Goal: Feedback & Contribution: Contribute content

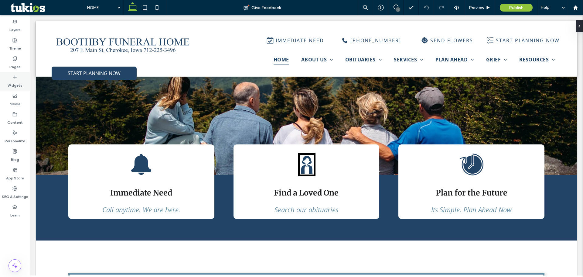
scroll to position [61, 0]
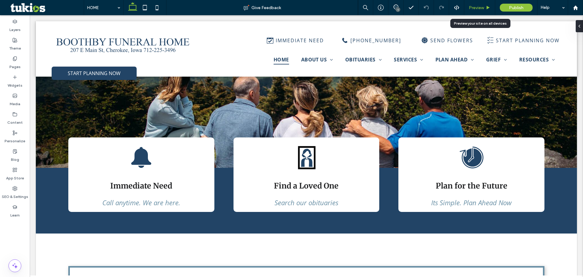
click at [478, 9] on span "Preview" at bounding box center [476, 7] width 15 height 5
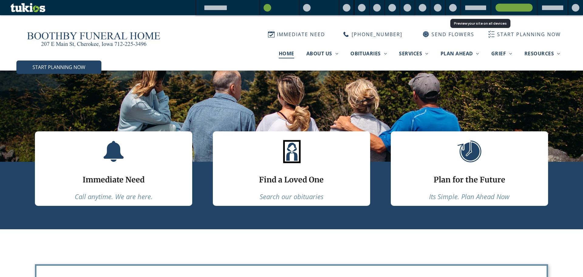
scroll to position [55, 0]
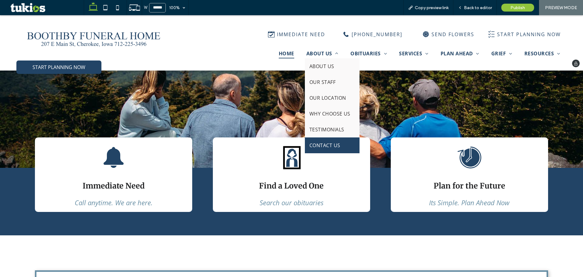
drag, startPoint x: 321, startPoint y: 148, endPoint x: 321, endPoint y: 161, distance: 12.8
click at [321, 148] on span "CONTACT US" at bounding box center [325, 145] width 31 height 7
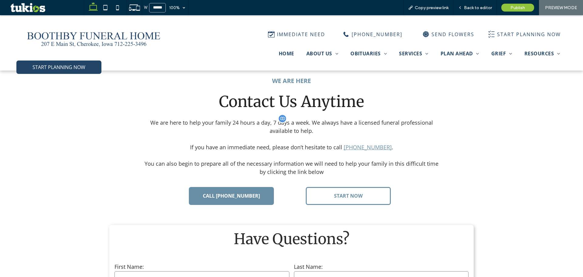
scroll to position [213, 0]
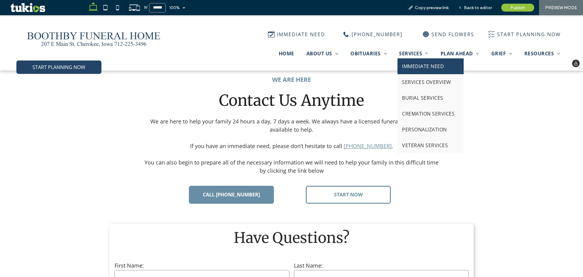
click at [414, 68] on span "IMMEDIATE NEED" at bounding box center [423, 66] width 42 height 7
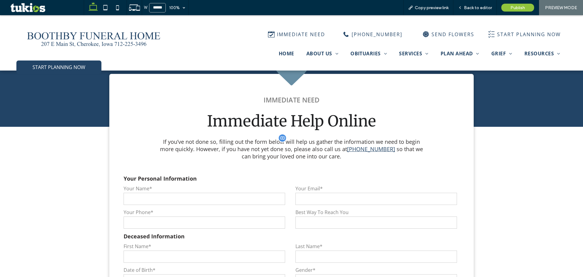
scroll to position [699, 0]
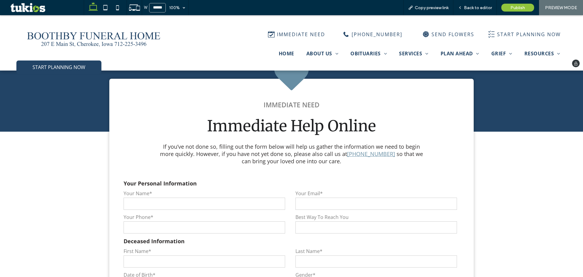
click at [96, 47] on img at bounding box center [93, 36] width 141 height 33
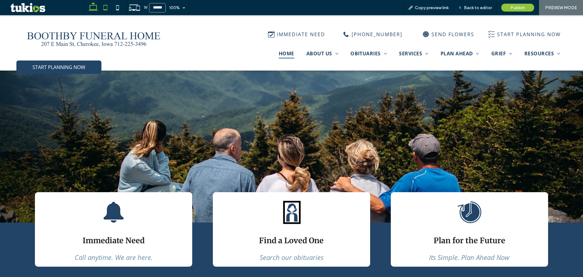
click at [108, 7] on icon at bounding box center [105, 8] width 12 height 12
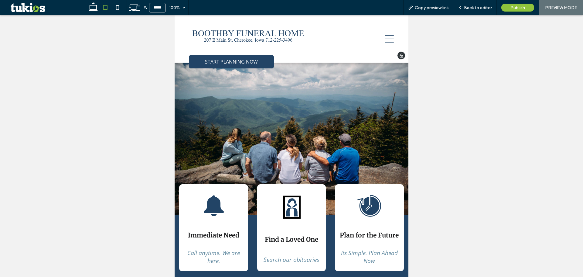
click at [385, 37] on icon at bounding box center [389, 38] width 9 height 9
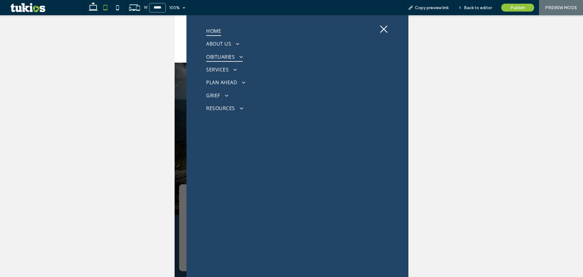
click at [228, 56] on span "OBITUARIES" at bounding box center [224, 57] width 36 height 10
click at [228, 68] on span "VIEW ALL OBITUARIES" at bounding box center [231, 68] width 42 height 5
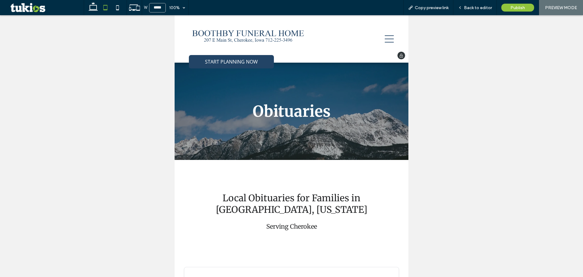
click at [386, 38] on icon at bounding box center [389, 38] width 9 height 9
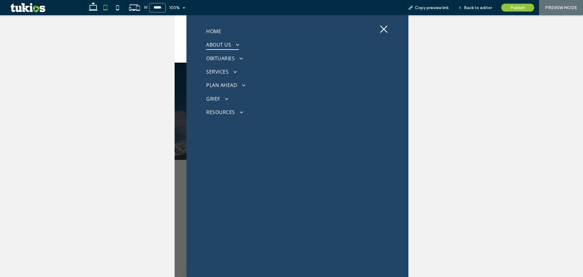
click at [221, 47] on span "ABOUT US" at bounding box center [222, 44] width 33 height 10
click at [222, 59] on span "ABOUT US" at bounding box center [219, 57] width 19 height 6
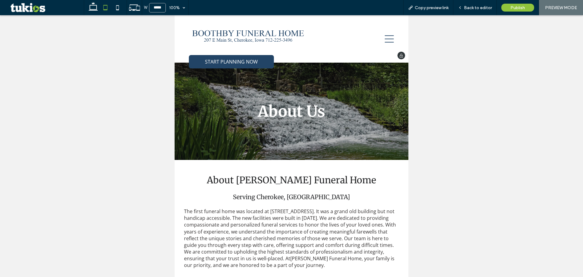
click at [386, 39] on icon at bounding box center [389, 38] width 9 height 9
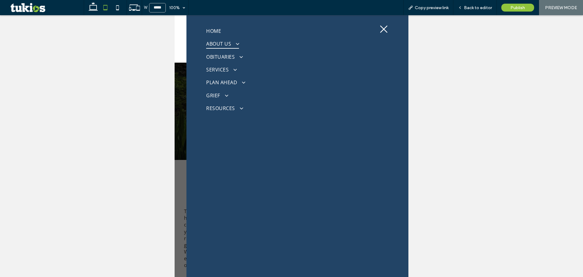
click at [221, 39] on span "ABOUT US" at bounding box center [222, 44] width 33 height 10
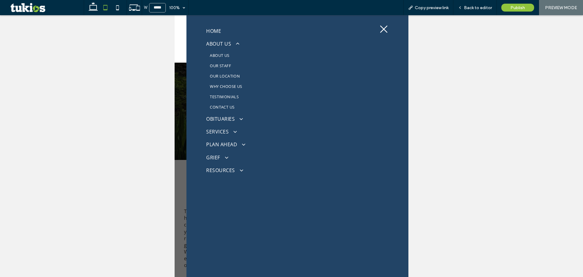
click at [228, 94] on link "TESTIMONIALS" at bounding box center [288, 96] width 165 height 10
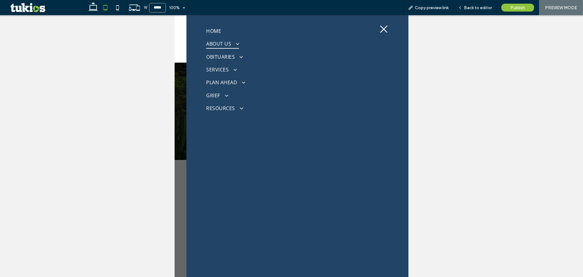
click at [243, 49] on link "ABOUT US" at bounding box center [288, 43] width 165 height 13
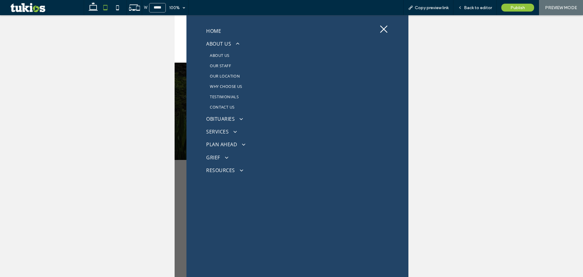
click at [227, 107] on span "CONTACT US" at bounding box center [222, 106] width 25 height 5
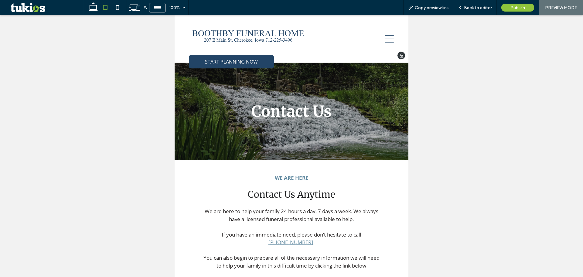
click at [386, 40] on icon at bounding box center [389, 38] width 9 height 9
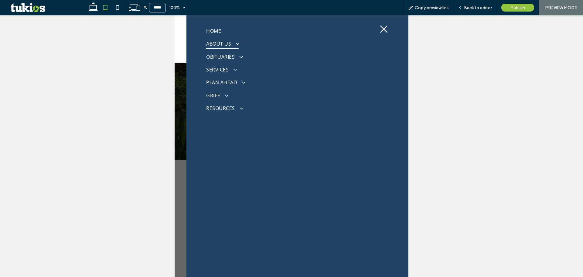
click at [209, 44] on span "ABOUT US" at bounding box center [222, 44] width 33 height 10
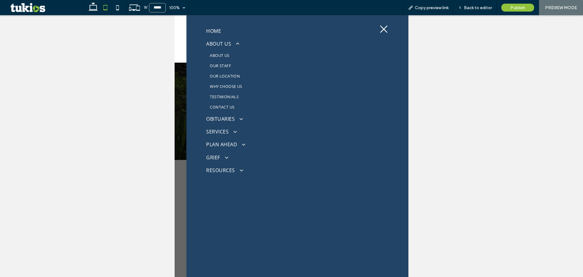
click at [236, 97] on link "TESTIMONIALS" at bounding box center [288, 96] width 165 height 10
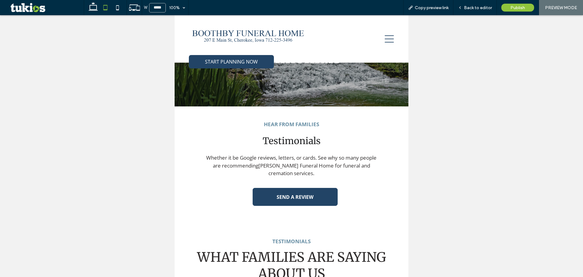
scroll to position [61, 0]
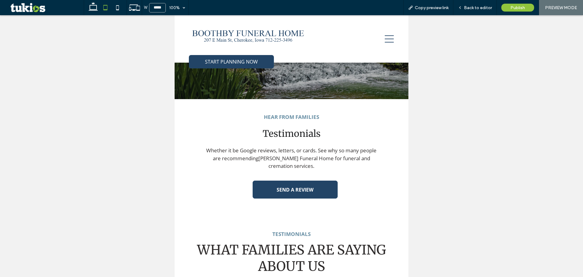
click at [298, 193] on span "SEND A REVIEW" at bounding box center [295, 189] width 37 height 7
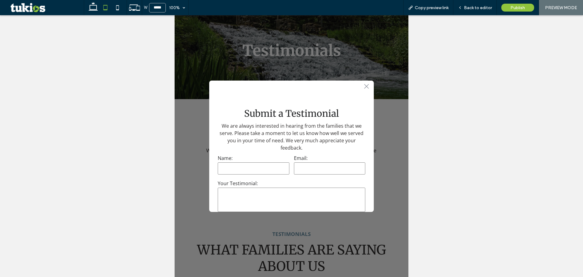
scroll to position [0, 0]
click at [364, 87] on icon ".st0-1091118977{fill-rule:evenodd;clip-rule:evenodd;}" at bounding box center [366, 87] width 5 height 5
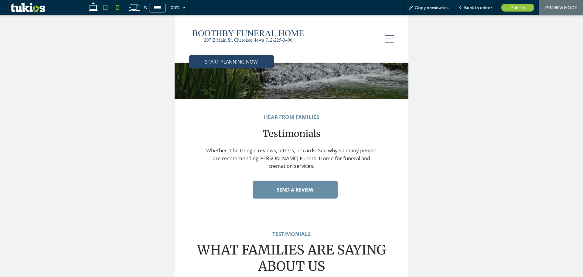
click at [118, 6] on use at bounding box center [117, 7] width 3 height 5
type input "*****"
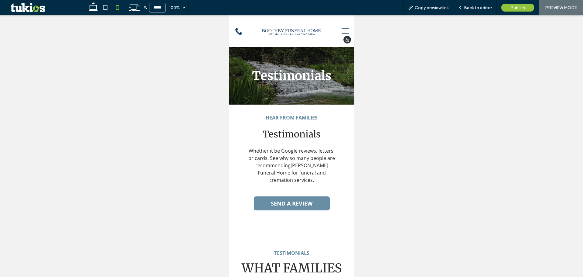
click at [341, 30] on icon at bounding box center [345, 31] width 8 height 16
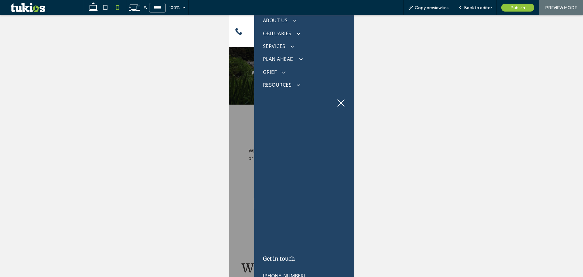
scroll to position [55, 0]
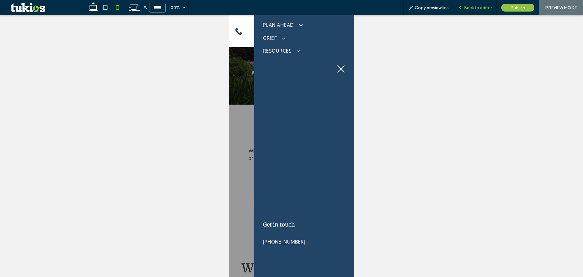
click at [478, 10] on div "Back to editor" at bounding box center [475, 7] width 43 height 15
click at [479, 9] on span "Back to editor" at bounding box center [478, 7] width 28 height 5
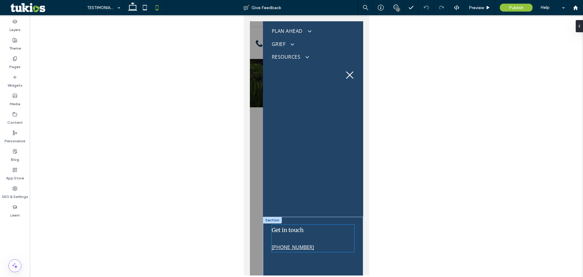
click at [284, 247] on link "(712) 225-3496" at bounding box center [293, 247] width 42 height 7
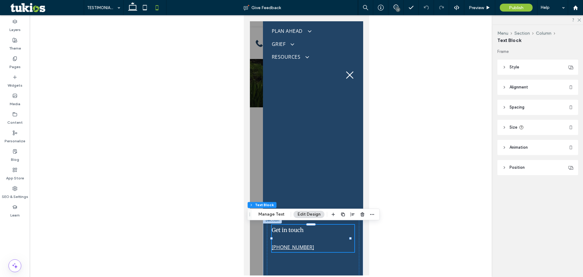
click at [284, 245] on link "(712) 225-3496" at bounding box center [293, 247] width 42 height 7
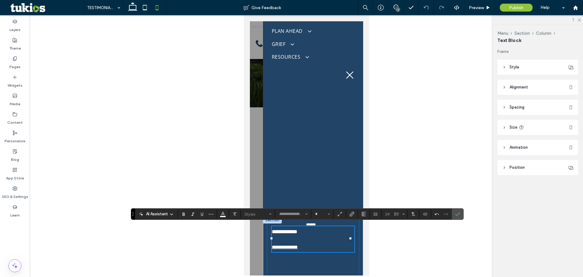
click at [284, 247] on link "**********" at bounding box center [285, 247] width 26 height 5
type input "*********"
type input "**"
type input "*"
type input "*********"
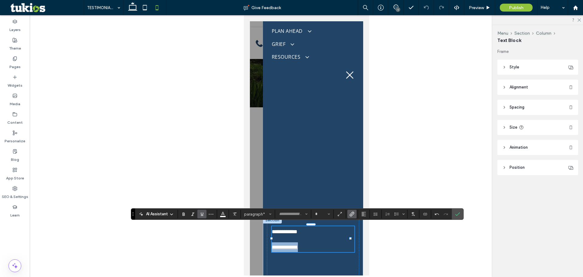
type input "**"
drag, startPoint x: 304, startPoint y: 245, endPoint x: 271, endPoint y: 247, distance: 33.8
click at [271, 247] on div "**********" at bounding box center [313, 250] width 92 height 66
copy link "**********"
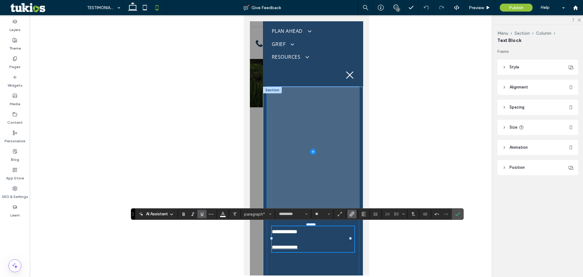
click at [307, 162] on span at bounding box center [313, 152] width 92 height 130
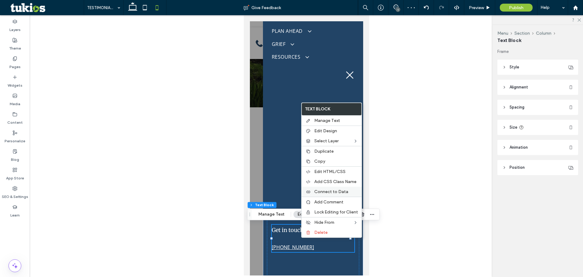
click at [335, 191] on span "Connect to Data" at bounding box center [331, 191] width 34 height 5
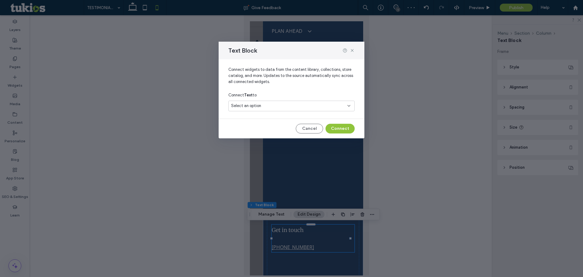
click at [293, 104] on div "Select an option" at bounding box center [288, 106] width 114 height 6
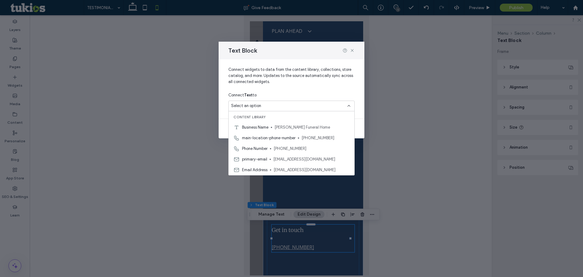
click at [295, 102] on div "Select an option" at bounding box center [291, 106] width 126 height 11
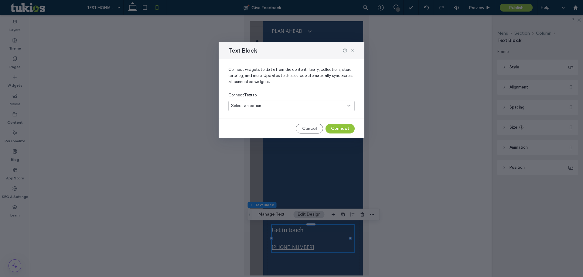
click at [297, 106] on div "Select an option" at bounding box center [288, 106] width 114 height 6
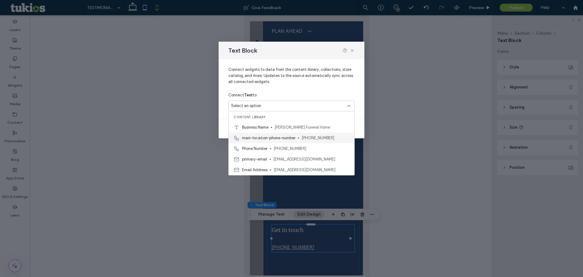
click at [284, 136] on span "main-location-phone-number" at bounding box center [268, 138] width 53 height 6
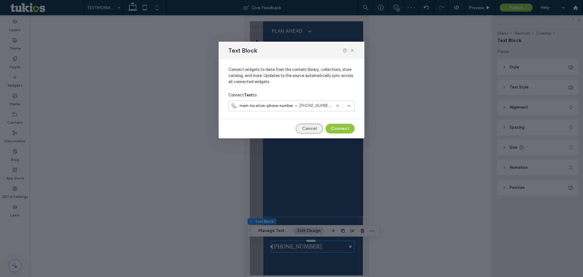
click at [314, 130] on button "Cancel" at bounding box center [309, 129] width 27 height 10
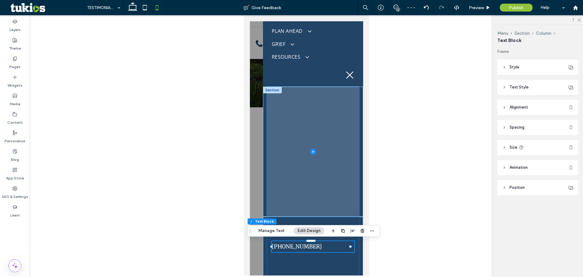
click at [279, 191] on span at bounding box center [313, 152] width 92 height 130
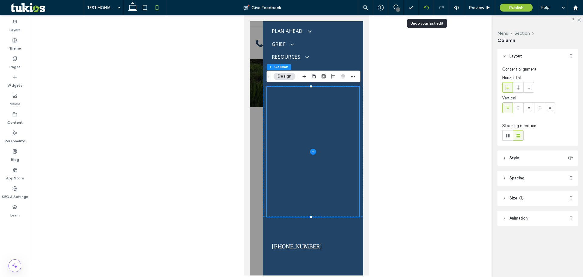
click at [424, 9] on icon at bounding box center [426, 7] width 5 height 5
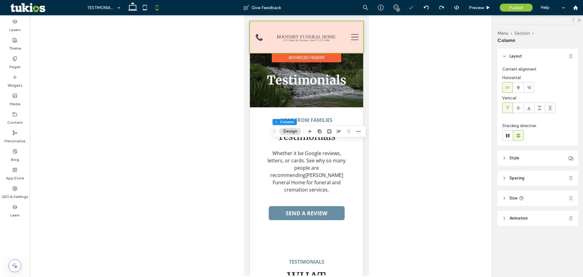
click at [352, 38] on div at bounding box center [306, 37] width 113 height 32
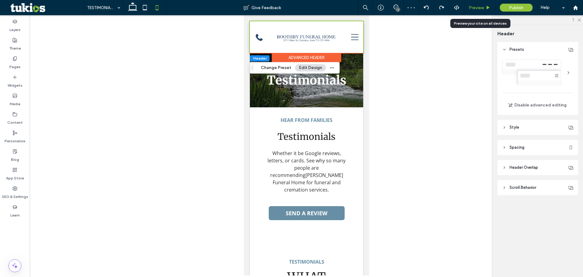
click at [476, 7] on span "Preview" at bounding box center [476, 7] width 15 height 5
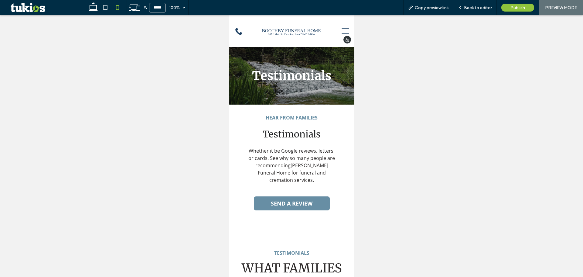
click at [341, 29] on icon at bounding box center [345, 31] width 8 height 16
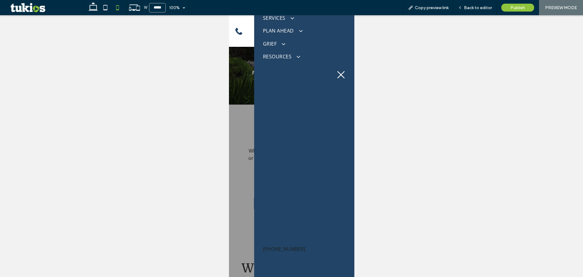
scroll to position [55, 0]
click at [475, 7] on span "Back to editor" at bounding box center [478, 7] width 28 height 5
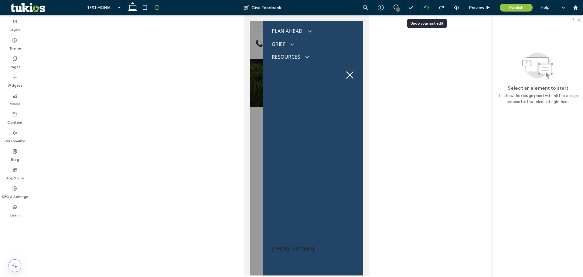
click at [427, 6] on icon at bounding box center [426, 7] width 5 height 5
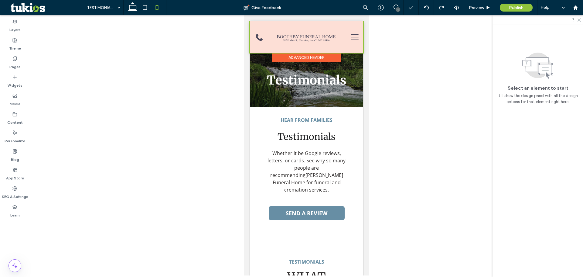
click at [349, 38] on div at bounding box center [306, 37] width 113 height 32
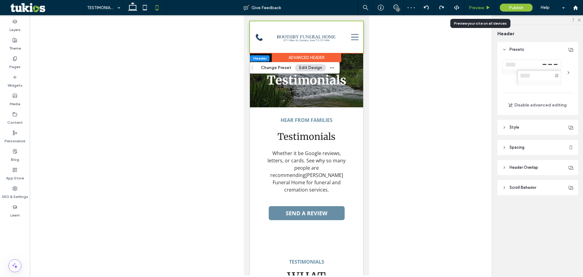
click at [480, 6] on span "Preview" at bounding box center [476, 7] width 15 height 5
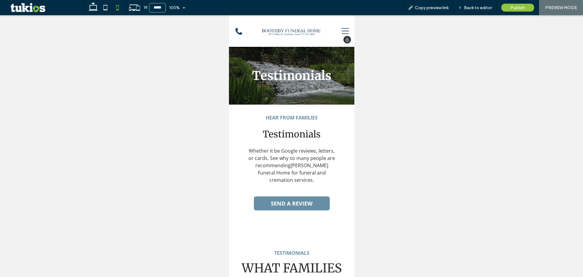
click at [345, 30] on div "START PLANNING NOW IMMEDIATE NEED (712) 225-3496 SEND FLOWERS START PLANNING NO…" at bounding box center [291, 31] width 125 height 32
click at [344, 30] on icon at bounding box center [345, 31] width 8 height 16
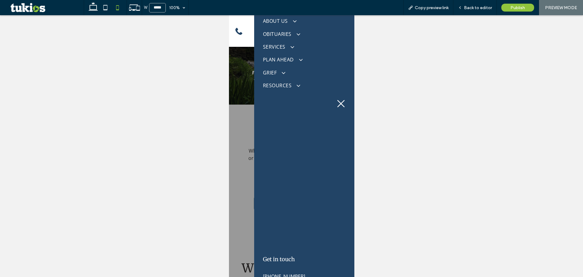
scroll to position [55, 0]
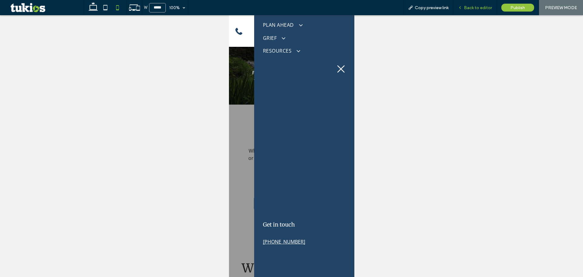
click at [480, 8] on span "Back to editor" at bounding box center [478, 7] width 28 height 5
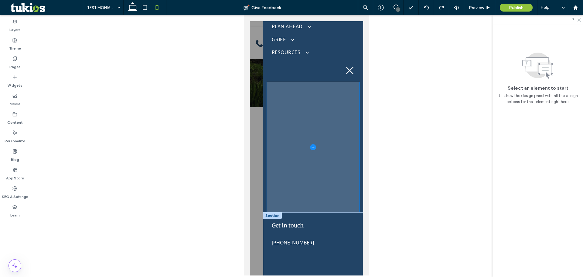
scroll to position [62, 0]
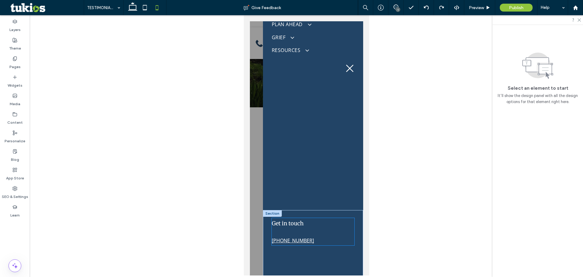
click at [314, 231] on p at bounding box center [313, 232] width 83 height 7
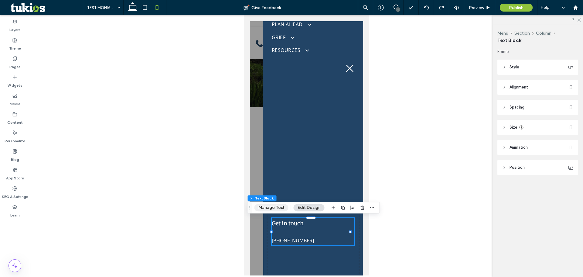
click at [282, 208] on button "Manage Text" at bounding box center [272, 207] width 34 height 7
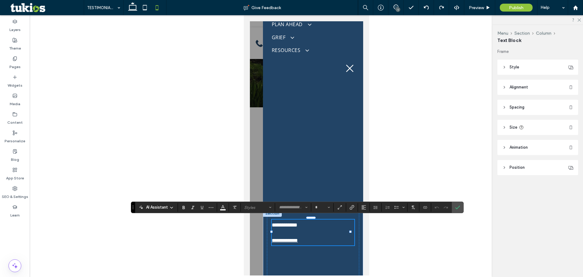
click at [298, 240] on link "**********" at bounding box center [285, 240] width 26 height 5
type input "*********"
type input "**"
drag, startPoint x: 304, startPoint y: 239, endPoint x: 270, endPoint y: 240, distance: 33.7
click at [270, 240] on div "**********" at bounding box center [313, 243] width 92 height 66
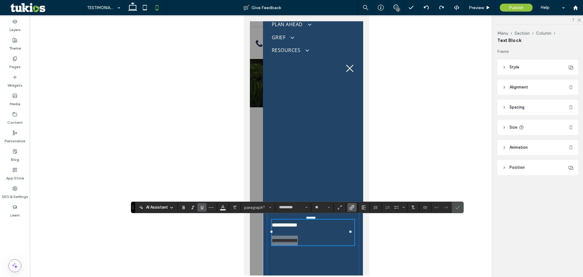
click at [355, 209] on label "Link" at bounding box center [352, 207] width 9 height 9
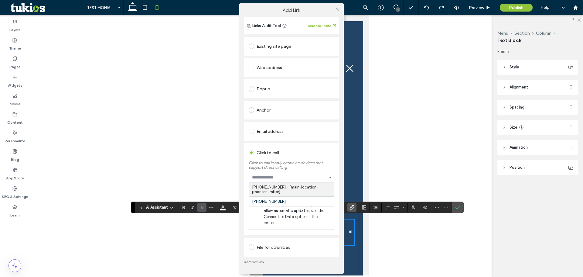
click at [293, 180] on input at bounding box center [290, 177] width 76 height 4
paste input "**********"
type input "**********"
click at [338, 11] on icon at bounding box center [338, 9] width 5 height 5
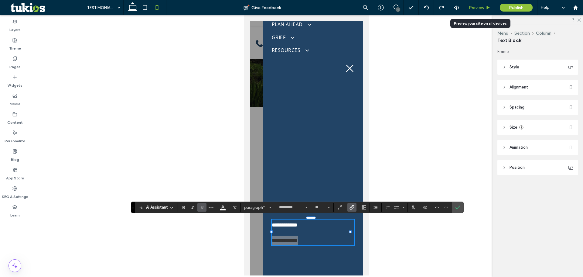
click at [479, 6] on span "Preview" at bounding box center [476, 7] width 15 height 5
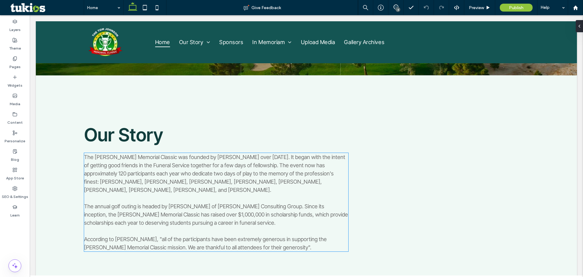
scroll to position [389, 0]
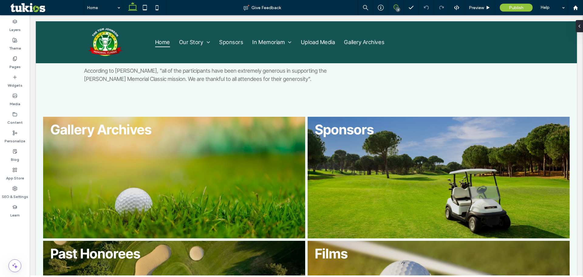
click at [396, 7] on use at bounding box center [396, 7] width 5 height 5
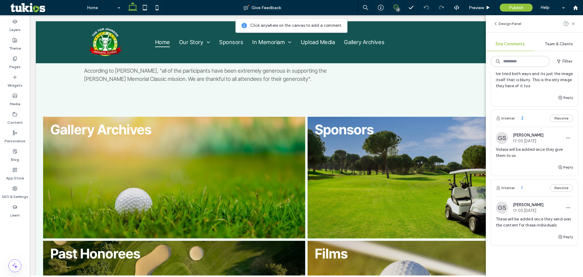
scroll to position [243, 0]
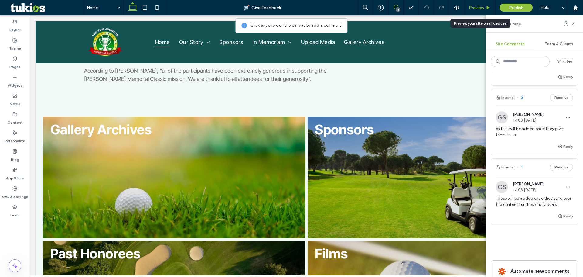
click at [473, 9] on span "Preview" at bounding box center [476, 7] width 15 height 5
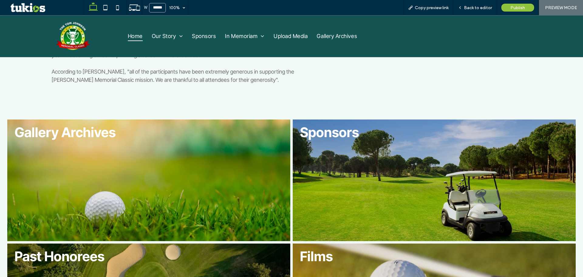
scroll to position [392, 0]
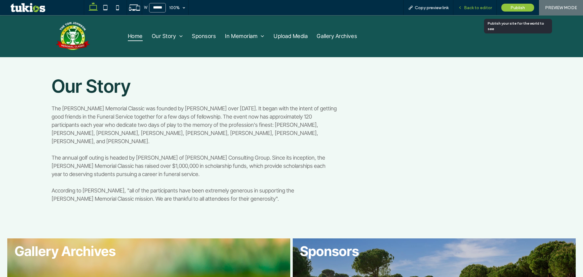
click at [482, 9] on span "Back to editor" at bounding box center [478, 7] width 28 height 5
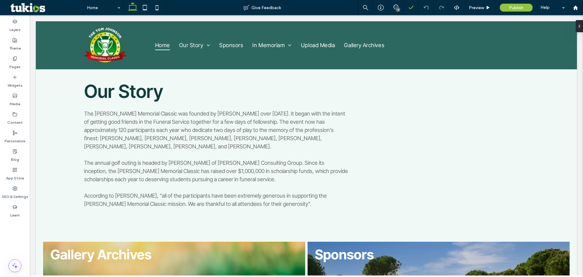
scroll to position [276, 0]
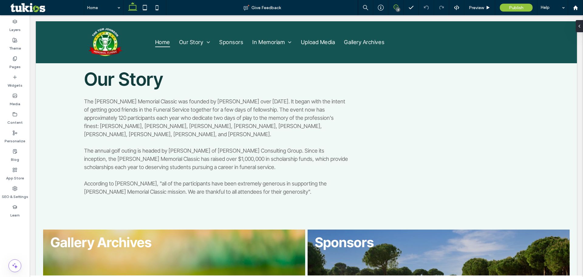
click at [397, 6] on icon at bounding box center [396, 7] width 5 height 5
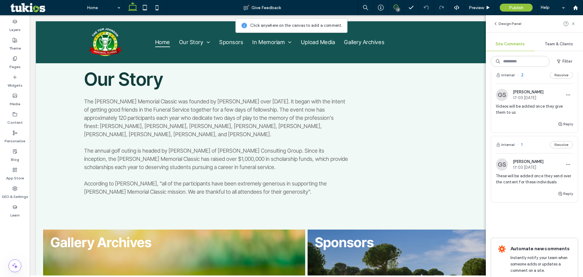
scroll to position [273, 0]
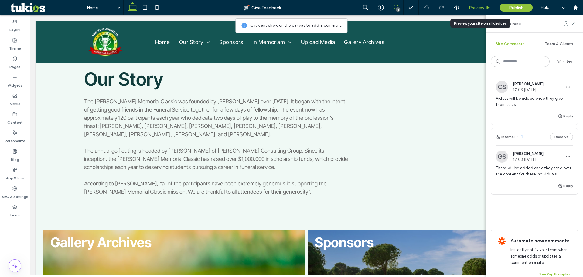
click at [486, 9] on icon at bounding box center [488, 7] width 5 height 5
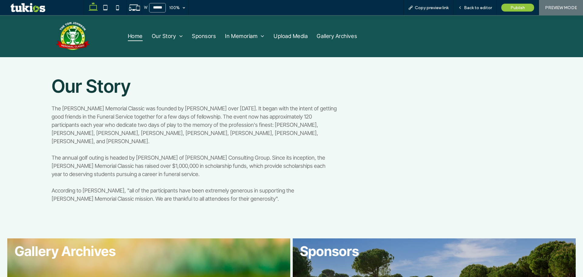
click at [66, 43] on img at bounding box center [73, 36] width 34 height 28
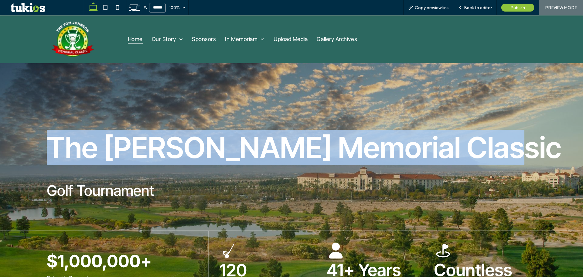
drag, startPoint x: 187, startPoint y: 150, endPoint x: 510, endPoint y: 133, distance: 323.1
click at [495, 116] on div "The [PERSON_NAME] Memorial Classic Book Now Golf Tournament $1,000,000+ Raised …" at bounding box center [291, 181] width 583 height 237
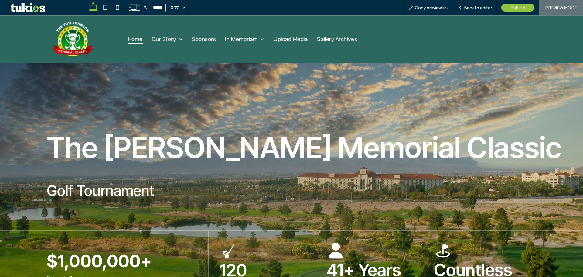
click at [457, 45] on div "Let's Talk +123 456 7890" at bounding box center [492, 39] width 88 height 39
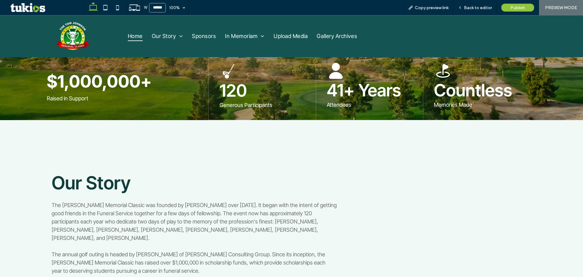
scroll to position [182, 0]
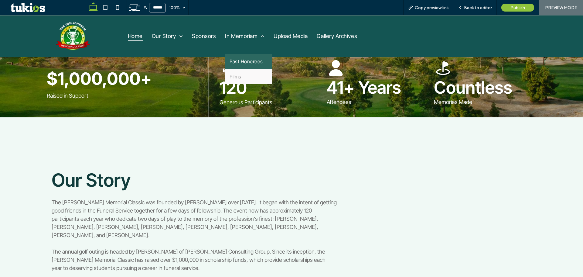
click at [243, 63] on span "Past Honorees" at bounding box center [246, 61] width 33 height 6
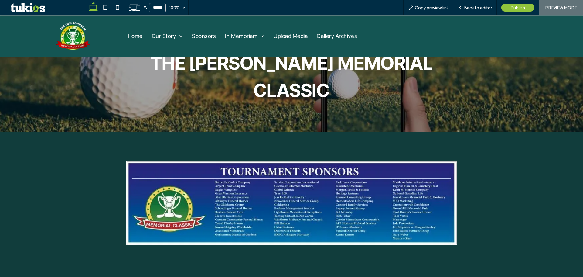
scroll to position [466, 0]
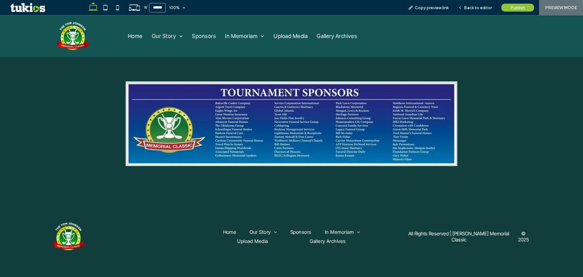
drag, startPoint x: 345, startPoint y: 132, endPoint x: 492, endPoint y: 178, distance: 154.5
click at [493, 176] on div at bounding box center [291, 123] width 583 height 141
drag, startPoint x: 557, startPoint y: 115, endPoint x: 578, endPoint y: 129, distance: 25.4
click at [566, 123] on div at bounding box center [291, 123] width 583 height 141
click at [87, 36] on img at bounding box center [73, 36] width 34 height 28
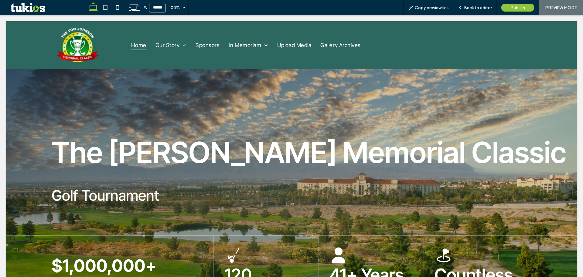
scroll to position [0, 0]
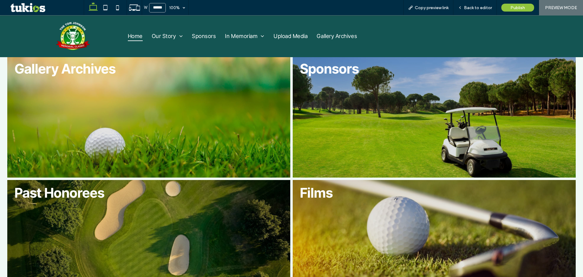
scroll to position [450, 0]
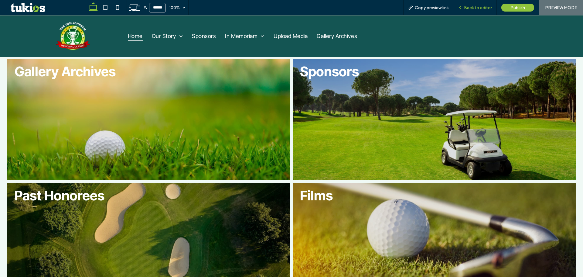
click at [478, 8] on span "Back to editor" at bounding box center [478, 7] width 28 height 5
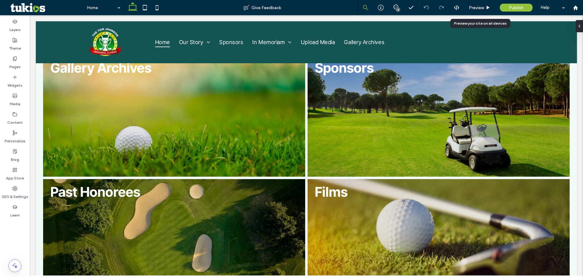
scroll to position [447, 0]
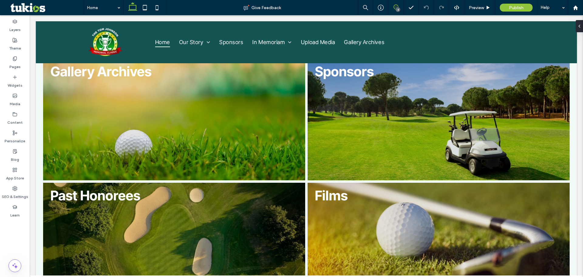
click at [395, 5] on use at bounding box center [396, 7] width 5 height 5
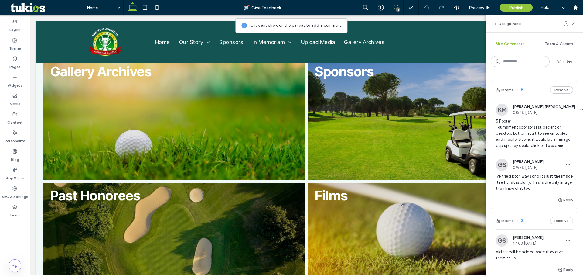
scroll to position [117, 0]
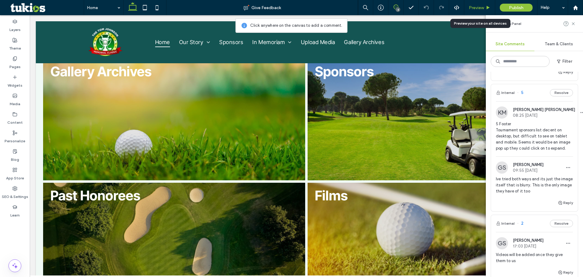
click at [483, 6] on span "Preview" at bounding box center [476, 7] width 15 height 5
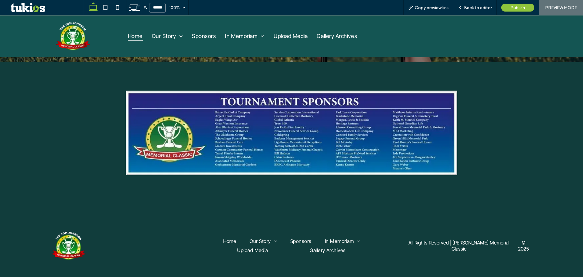
scroll to position [895, 0]
drag, startPoint x: 233, startPoint y: 229, endPoint x: 255, endPoint y: 228, distance: 21.9
drag, startPoint x: 329, startPoint y: 256, endPoint x: 324, endPoint y: 249, distance: 8.7
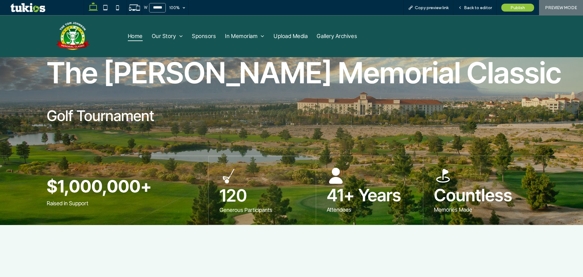
scroll to position [0, 0]
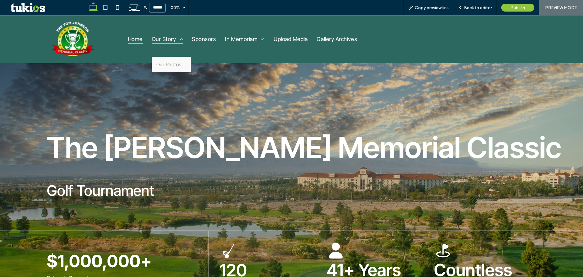
click at [167, 53] on link "Our Story" at bounding box center [167, 39] width 40 height 35
click at [167, 65] on span "Our Photos" at bounding box center [168, 64] width 25 height 6
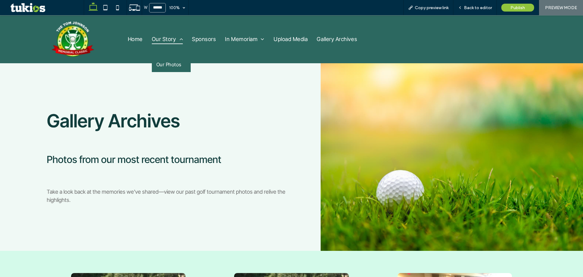
drag, startPoint x: 176, startPoint y: 32, endPoint x: 173, endPoint y: 36, distance: 4.4
click at [176, 32] on link "Our Story" at bounding box center [167, 39] width 40 height 35
click at [241, 38] on span "In Memoriam" at bounding box center [244, 39] width 39 height 10
click at [436, 9] on span "Copy preview link" at bounding box center [432, 7] width 34 height 5
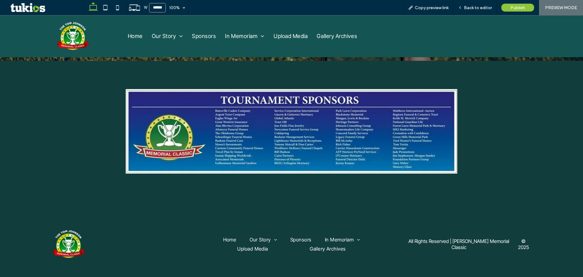
scroll to position [1033, 0]
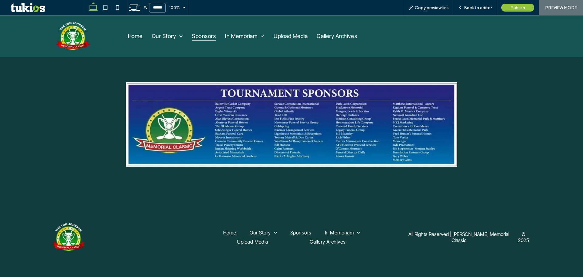
click at [212, 37] on span "Sponsors" at bounding box center [204, 36] width 24 height 10
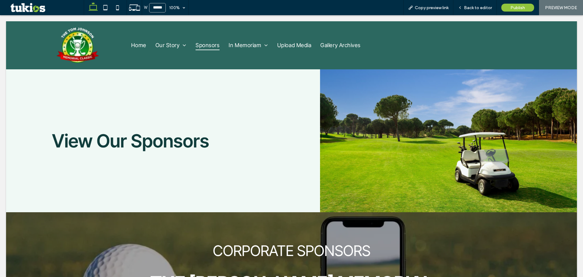
scroll to position [0, 0]
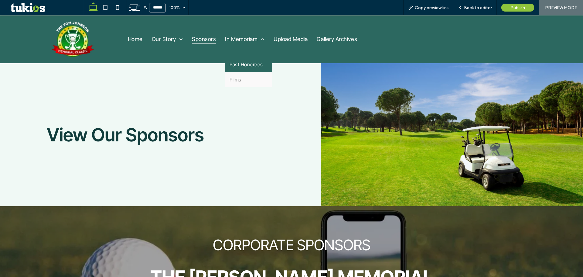
click at [242, 61] on span "Past Honorees" at bounding box center [246, 64] width 33 height 6
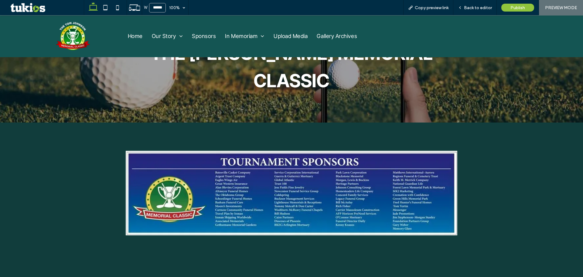
scroll to position [466, 0]
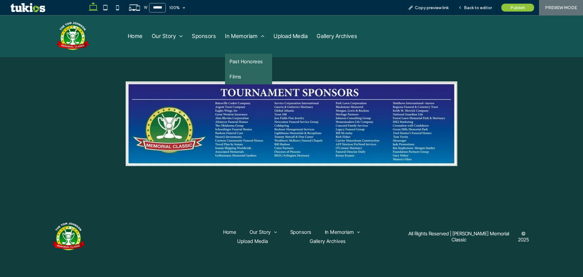
click at [244, 72] on link "Films" at bounding box center [248, 76] width 47 height 15
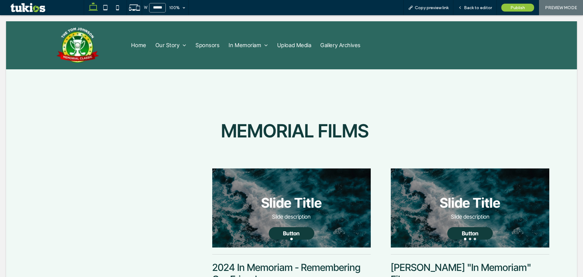
scroll to position [0, 0]
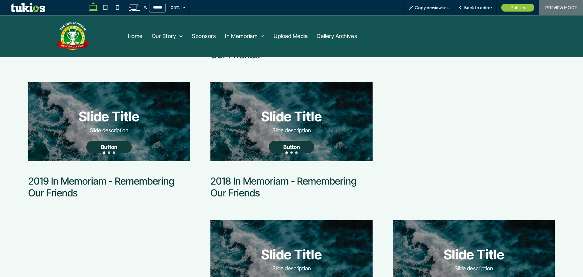
scroll to position [85, 0]
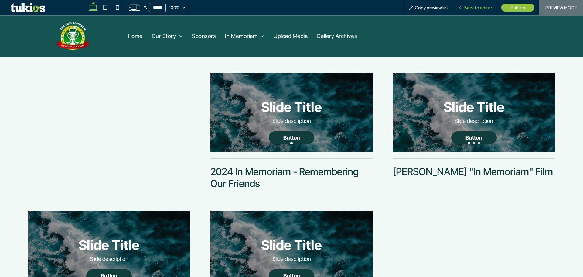
click at [477, 4] on div "Back to editor" at bounding box center [475, 7] width 43 height 15
click at [472, 6] on span "Back to editor" at bounding box center [478, 7] width 28 height 5
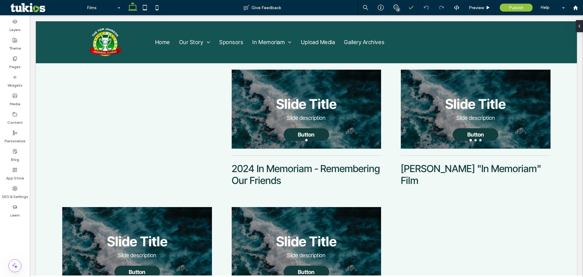
scroll to position [88, 0]
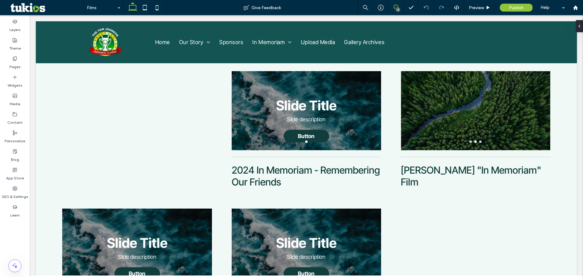
click at [397, 7] on icon at bounding box center [396, 7] width 5 height 5
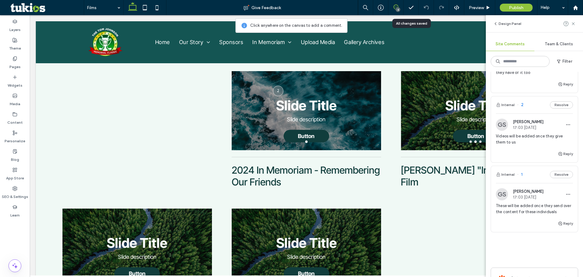
scroll to position [243, 0]
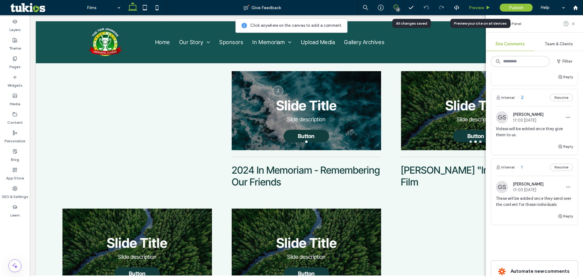
click at [477, 5] on span "Preview" at bounding box center [476, 7] width 15 height 5
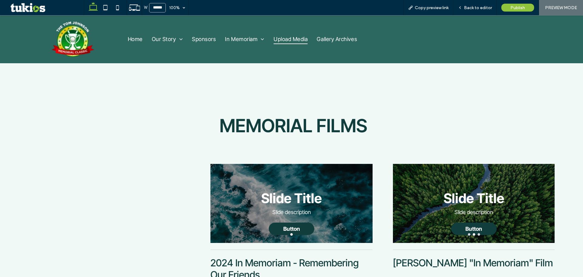
click at [290, 39] on span "Upload Media" at bounding box center [291, 39] width 34 height 10
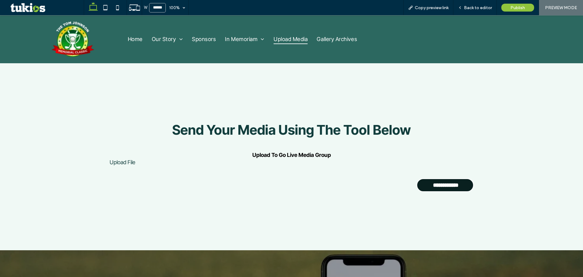
click at [431, 183] on input "**********" at bounding box center [446, 185] width 55 height 12
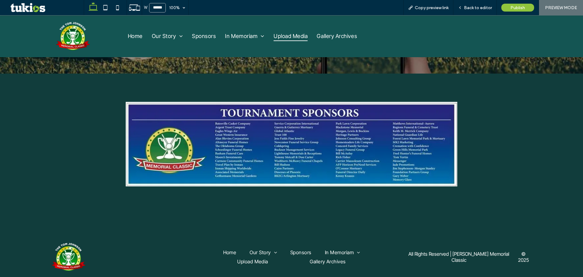
scroll to position [297, 0]
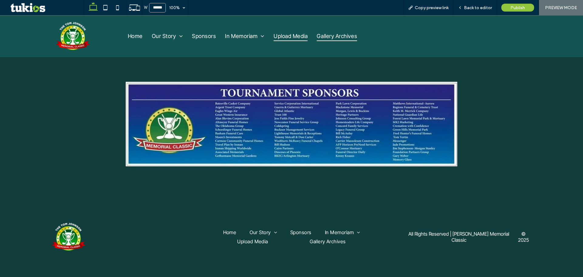
click at [338, 37] on span "Gallery Archives" at bounding box center [337, 36] width 40 height 10
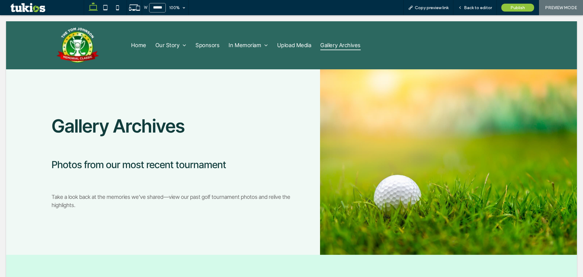
scroll to position [0, 0]
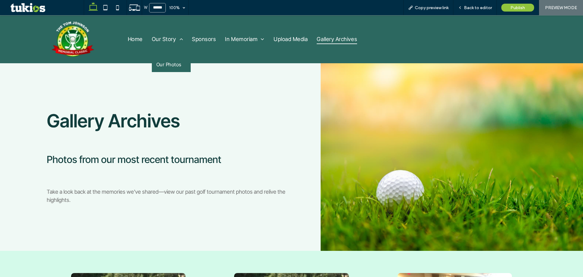
click at [175, 61] on span "Our Photos" at bounding box center [168, 64] width 25 height 6
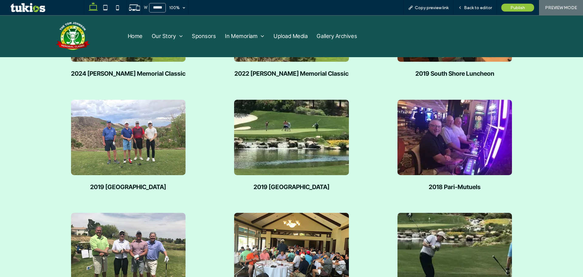
scroll to position [152, 0]
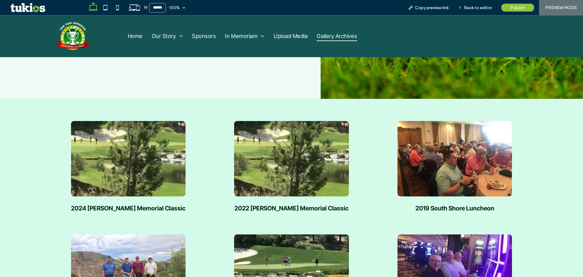
click at [347, 33] on span "Gallery Archives" at bounding box center [337, 36] width 40 height 10
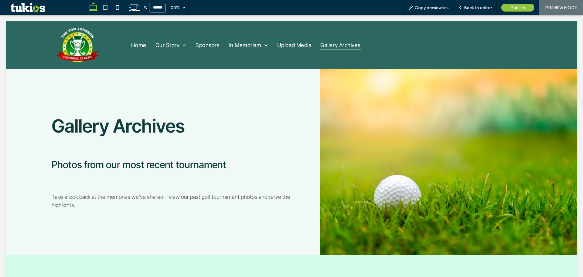
scroll to position [0, 0]
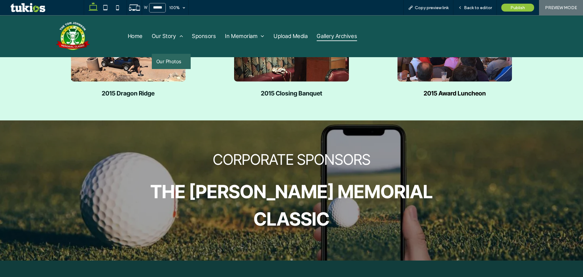
scroll to position [790, 0]
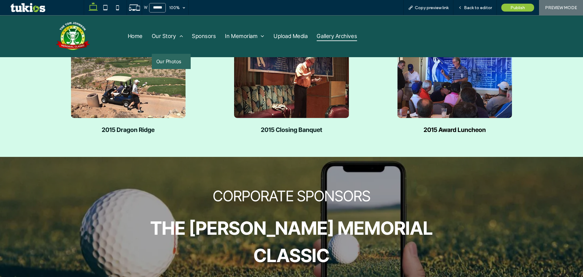
click at [177, 60] on span "Our Photos" at bounding box center [168, 61] width 25 height 6
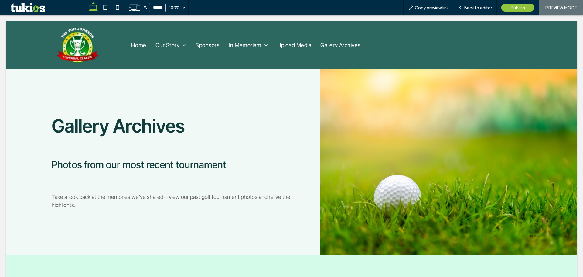
scroll to position [0, 0]
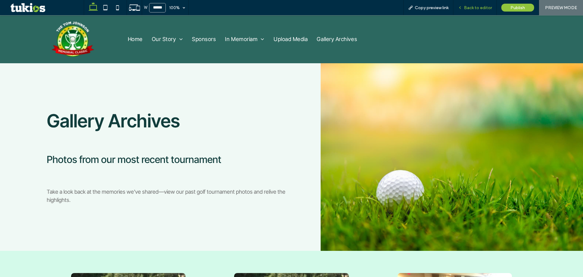
click at [472, 6] on span "Back to editor" at bounding box center [478, 7] width 28 height 5
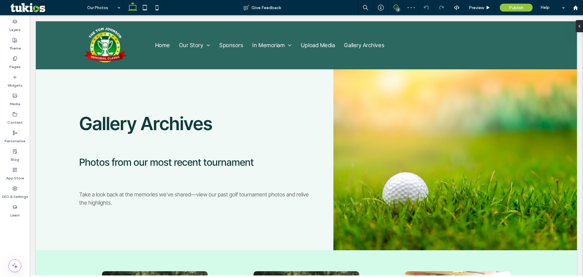
click at [396, 7] on div "4" at bounding box center [396, 7] width 15 height 5
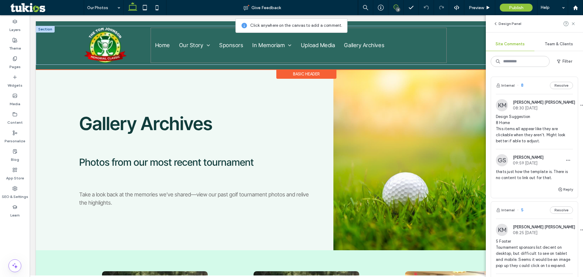
click at [410, 47] on ul "Home Our Story Our Photos Sponsors In Memoriam Past Honorees Films Upload Media…" at bounding box center [299, 45] width 296 height 35
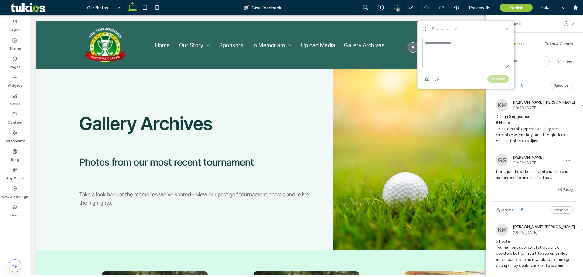
click at [439, 54] on textarea at bounding box center [466, 53] width 87 height 30
type textarea "*"
type textarea "**********"
click at [499, 77] on button "Submit" at bounding box center [499, 78] width 22 height 7
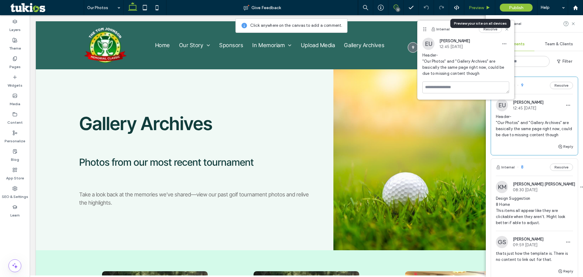
click at [478, 7] on span "Preview" at bounding box center [476, 7] width 15 height 5
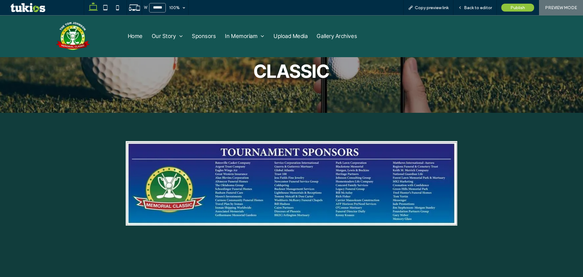
scroll to position [1039, 0]
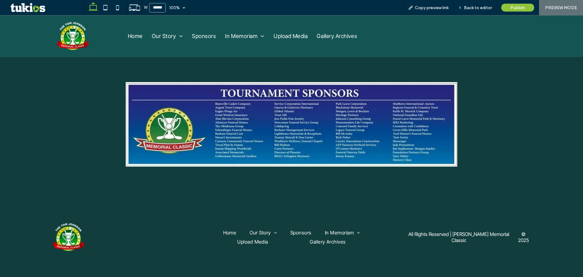
click at [72, 38] on img at bounding box center [73, 36] width 34 height 28
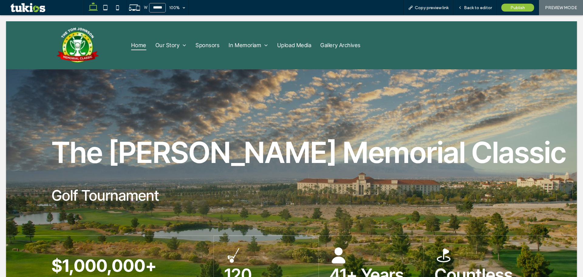
scroll to position [0, 0]
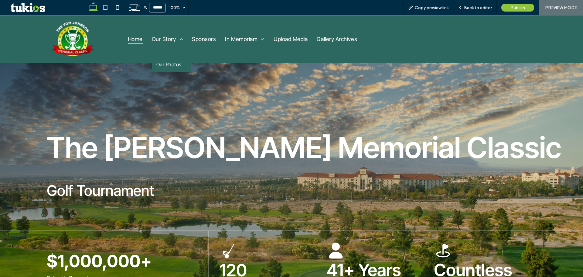
click at [169, 71] on link "Our Photos" at bounding box center [171, 64] width 39 height 15
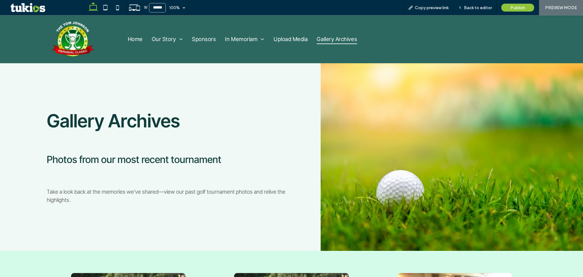
click at [328, 39] on span "Gallery Archives" at bounding box center [337, 39] width 40 height 10
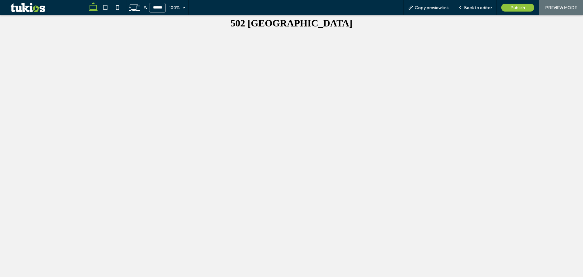
click at [134, 61] on div at bounding box center [291, 138] width 583 height 277
click at [107, 126] on div at bounding box center [291, 138] width 583 height 277
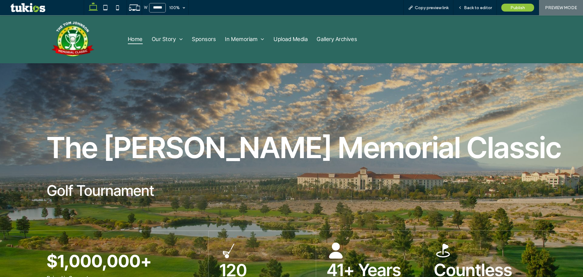
click at [349, 40] on span "Gallery Archives" at bounding box center [337, 39] width 40 height 10
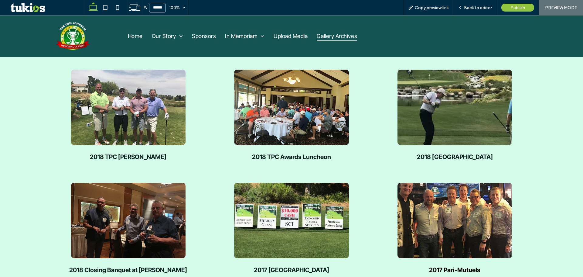
scroll to position [328, 0]
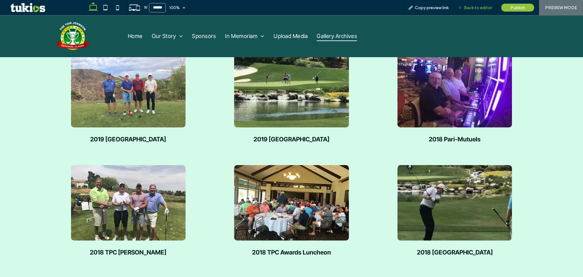
click at [481, 9] on span "Back to editor" at bounding box center [478, 7] width 28 height 5
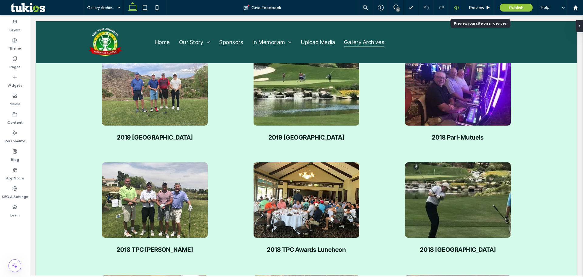
scroll to position [326, 0]
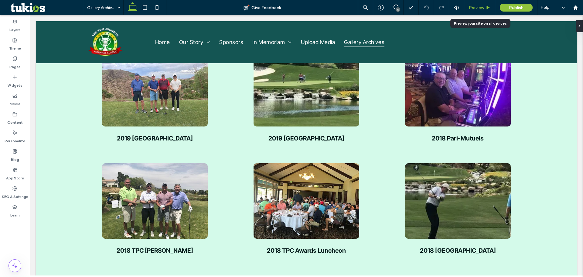
click at [477, 6] on span "Preview" at bounding box center [476, 7] width 15 height 5
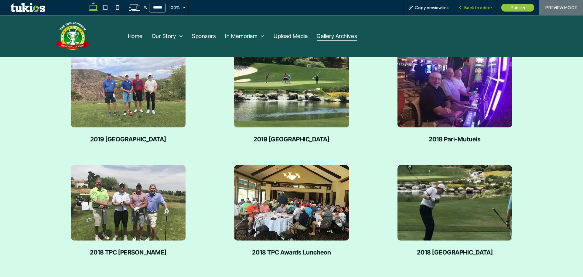
click at [473, 10] on span "Back to editor" at bounding box center [478, 7] width 28 height 5
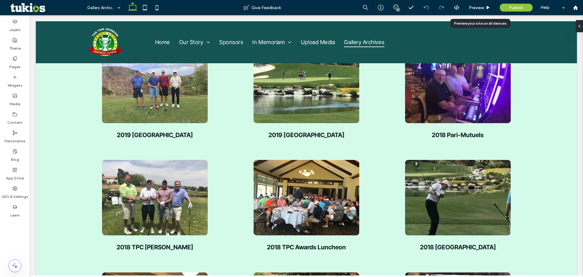
scroll to position [326, 0]
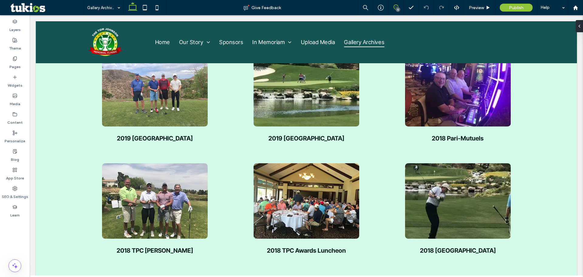
click at [397, 6] on icon at bounding box center [396, 7] width 5 height 5
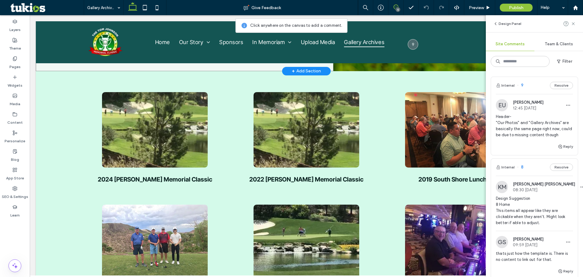
scroll to position [176, 0]
